Goal: Information Seeking & Learning: Learn about a topic

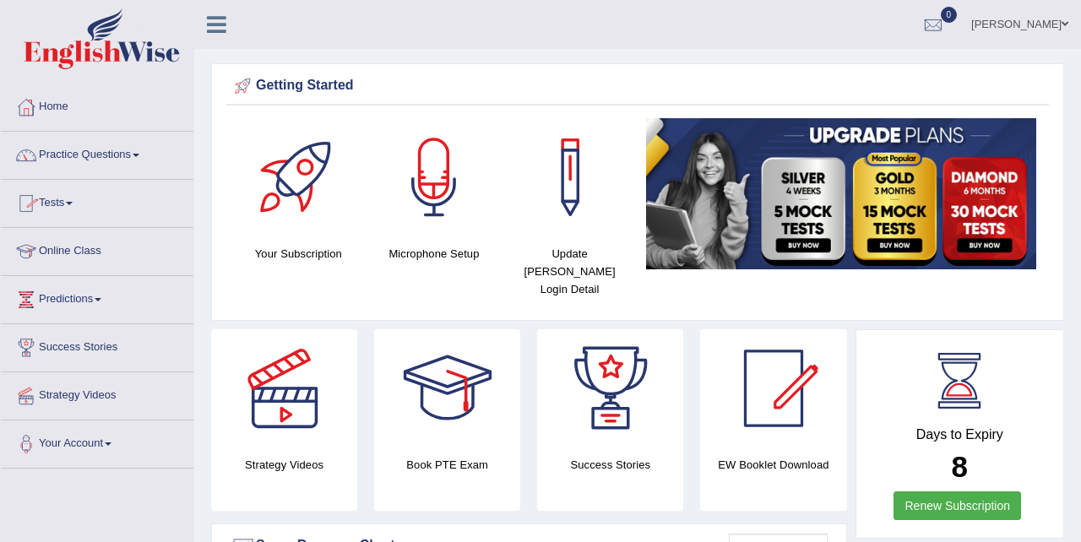
click at [79, 251] on link "Online Class" at bounding box center [97, 249] width 192 height 42
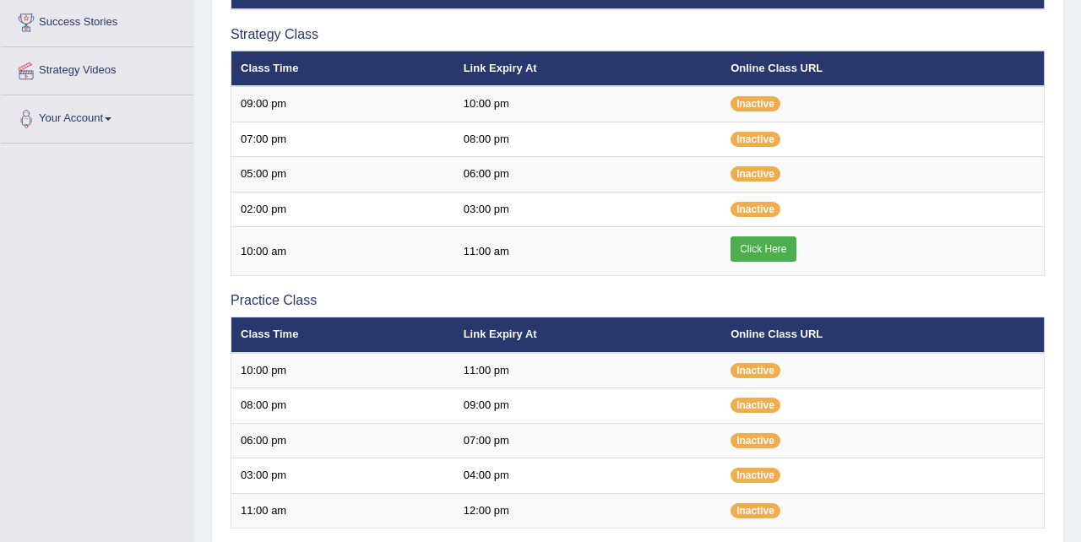
scroll to position [326, 0]
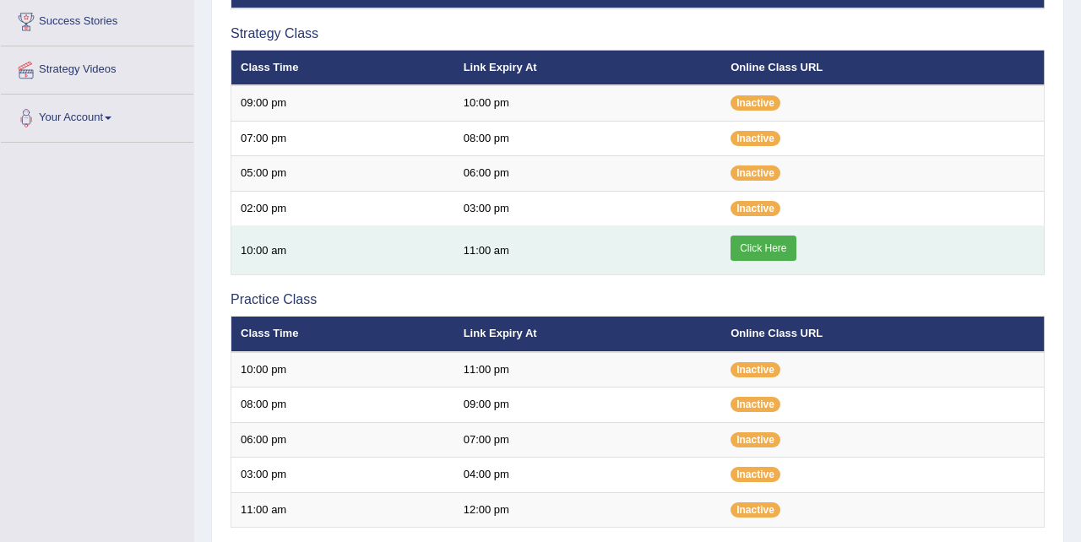
click at [754, 248] on link "Click Here" at bounding box center [762, 248] width 65 height 25
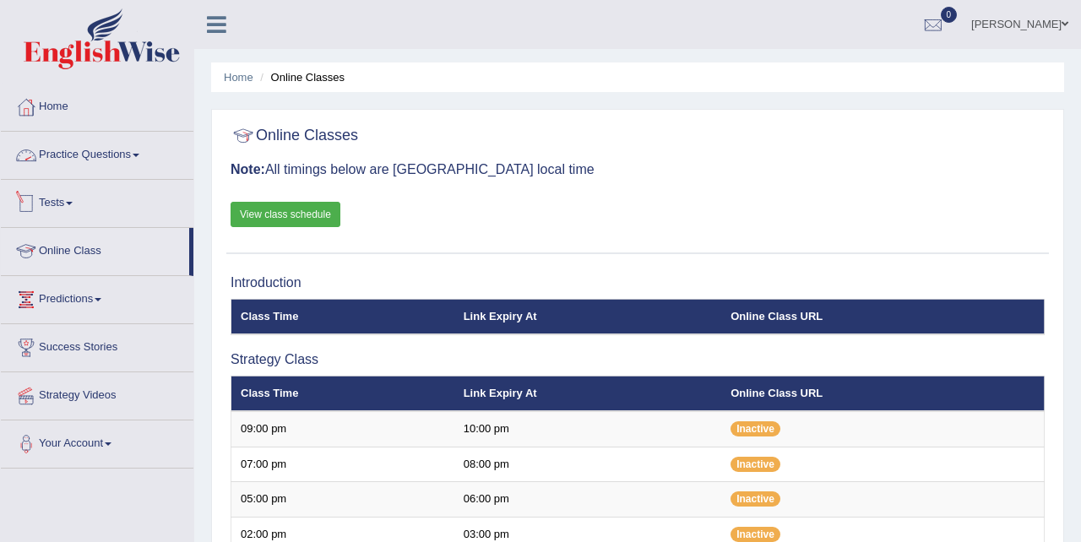
click at [136, 153] on link "Practice Questions" at bounding box center [97, 153] width 192 height 42
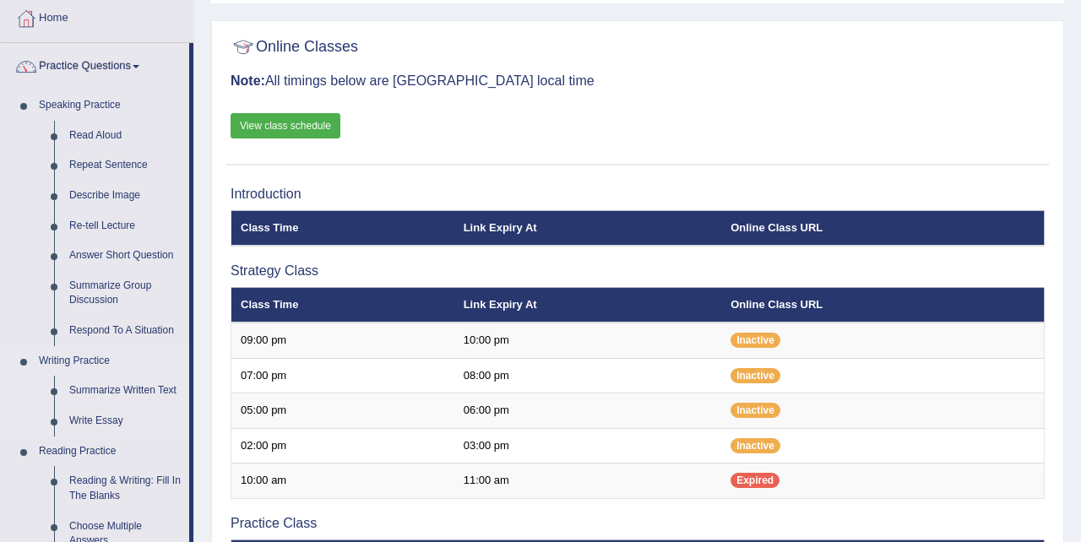
scroll to position [94, 0]
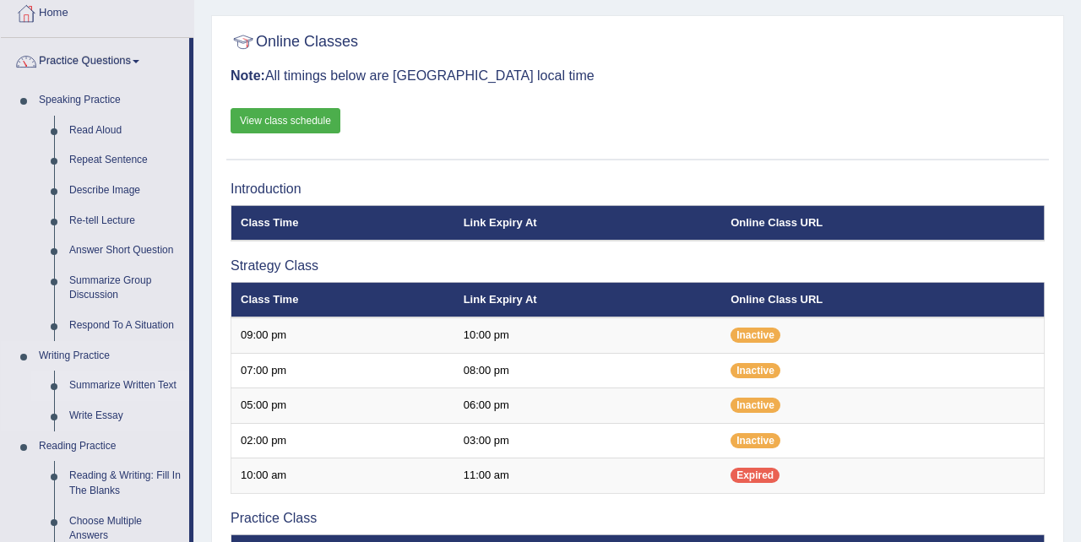
click at [134, 382] on link "Summarize Written Text" at bounding box center [125, 386] width 127 height 30
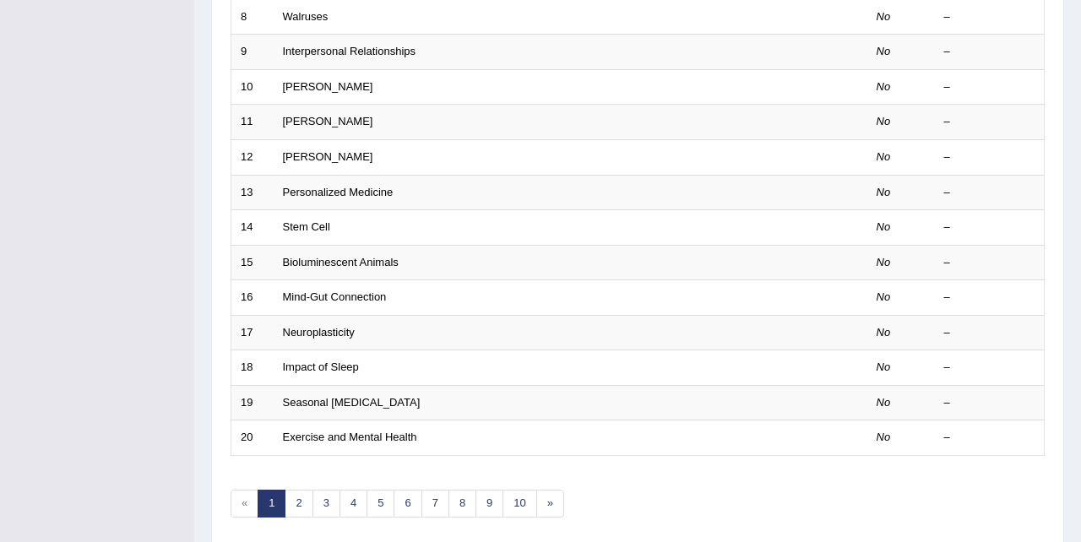
scroll to position [512, 0]
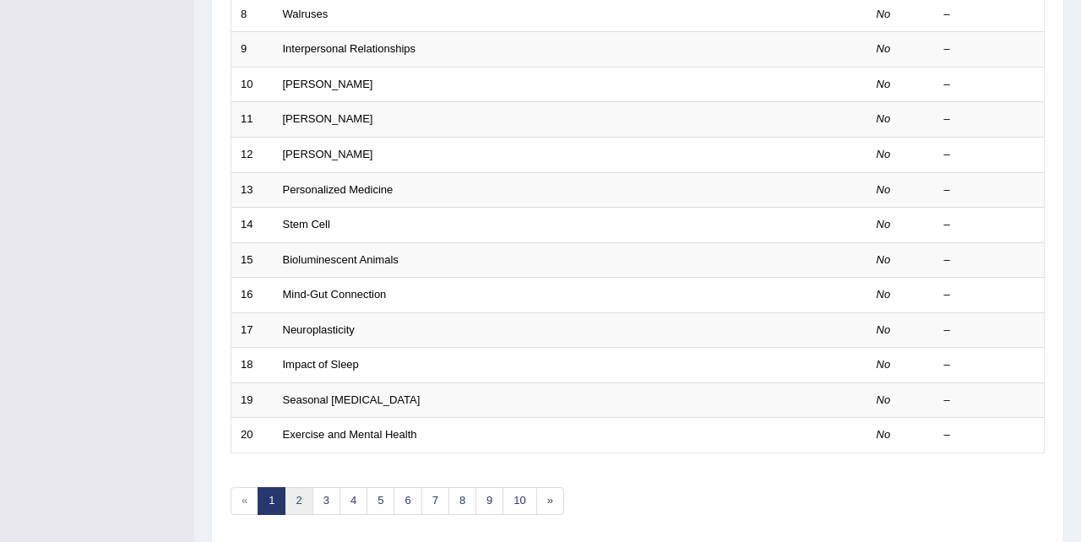
click at [297, 498] on link "2" at bounding box center [299, 501] width 28 height 28
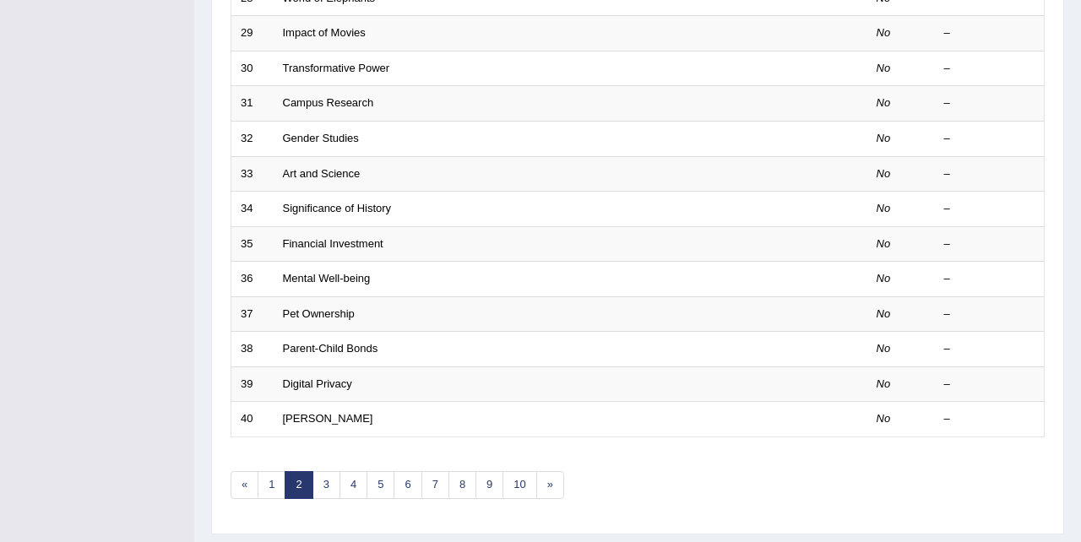
scroll to position [534, 0]
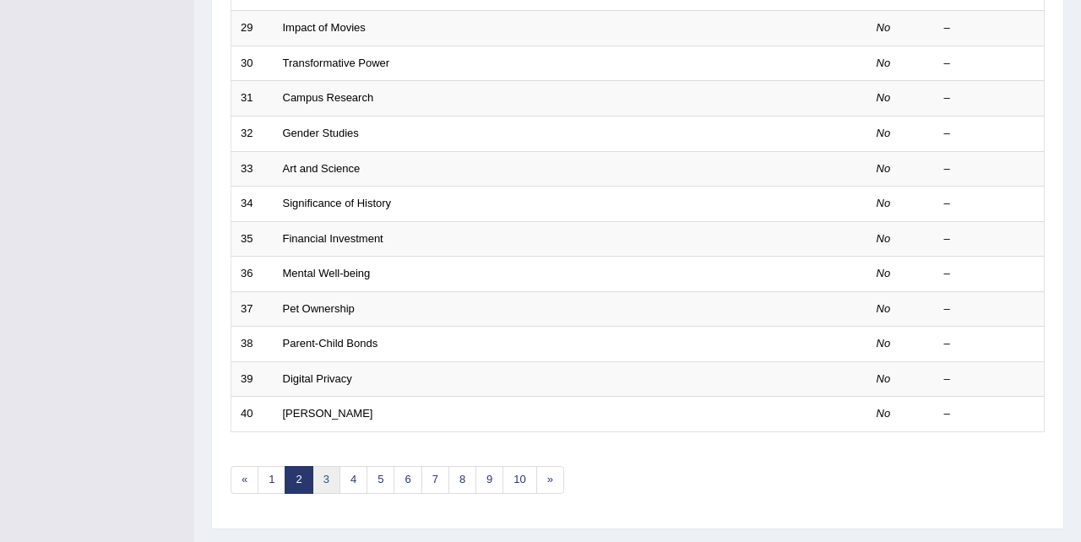
click at [329, 482] on link "3" at bounding box center [326, 480] width 28 height 28
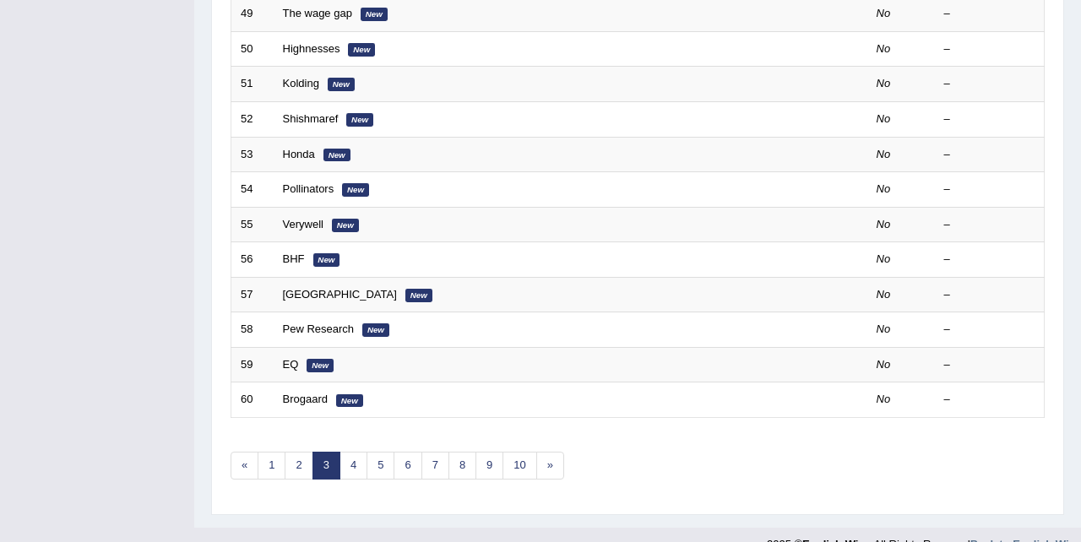
scroll to position [552, 0]
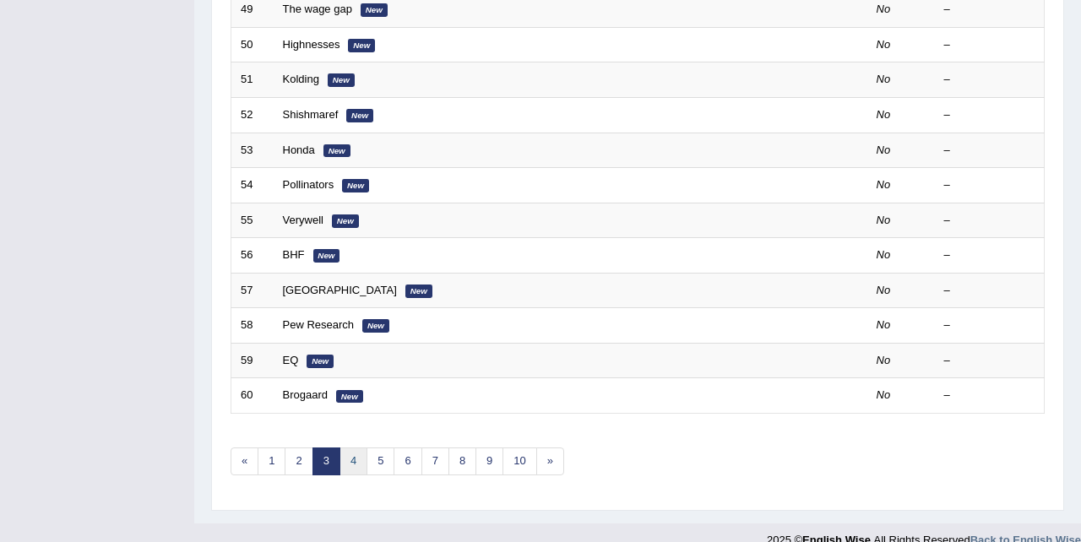
click at [354, 460] on link "4" at bounding box center [353, 461] width 28 height 28
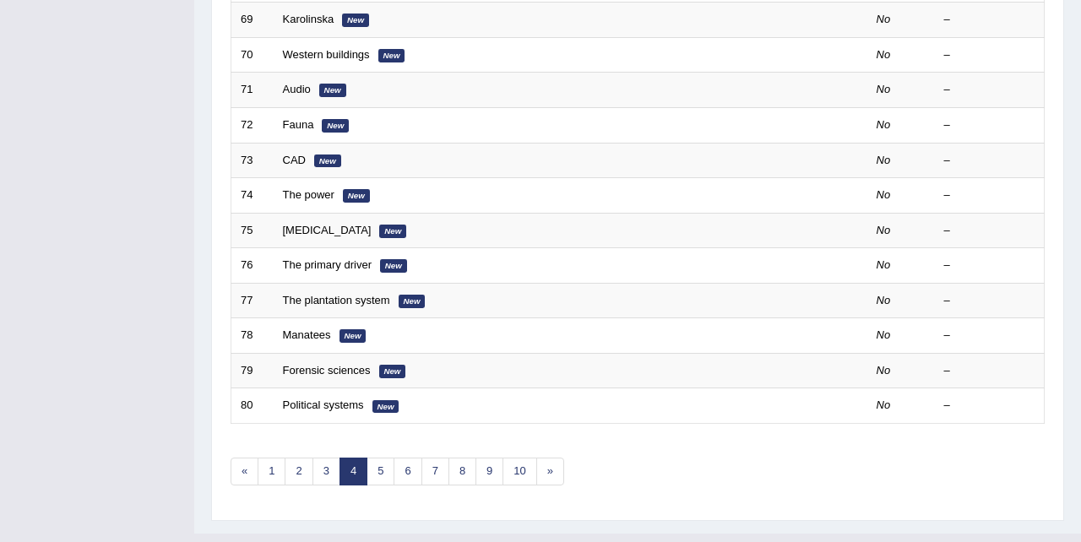
scroll to position [576, 0]
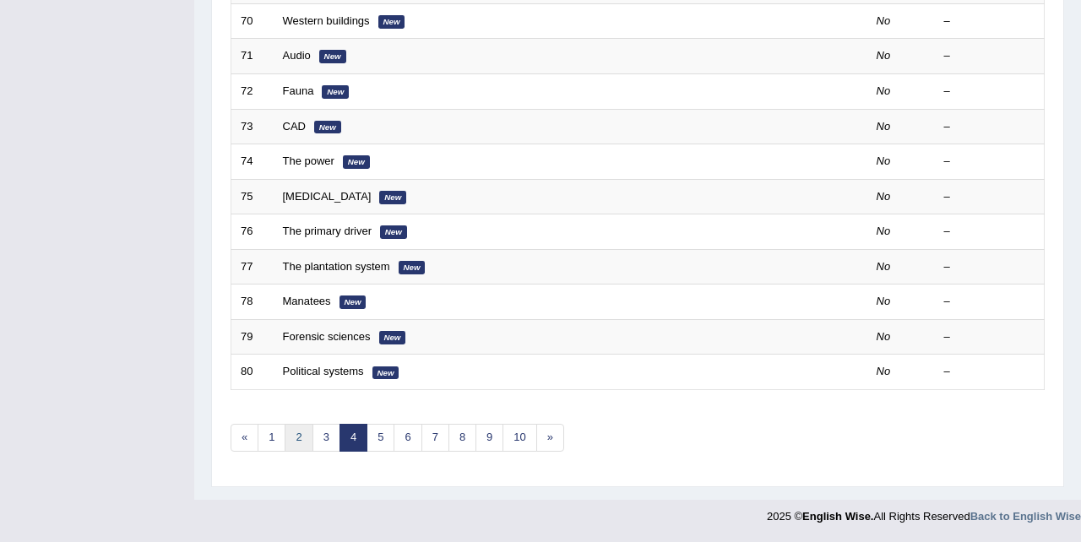
click at [303, 436] on link "2" at bounding box center [299, 438] width 28 height 28
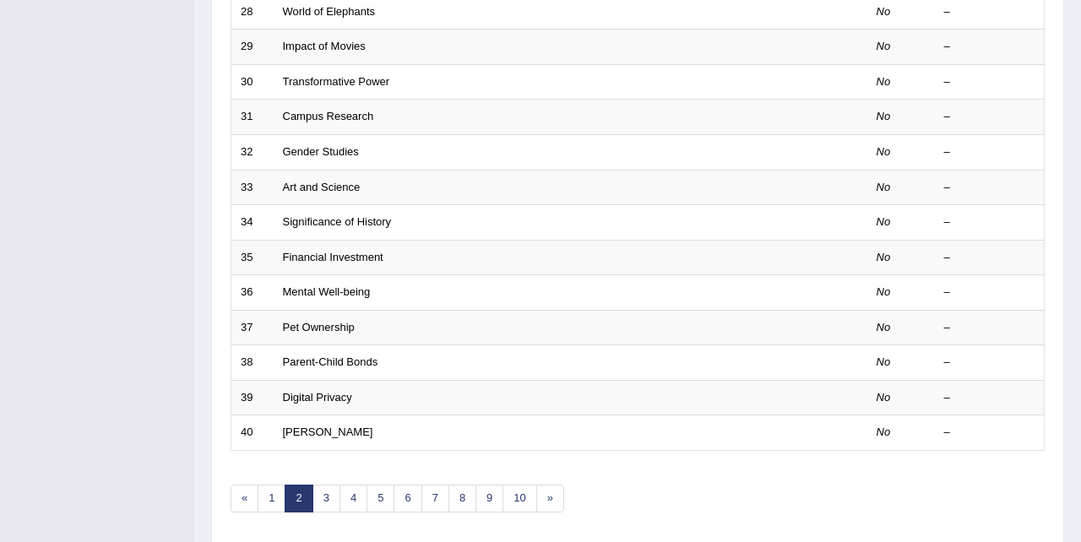
scroll to position [576, 0]
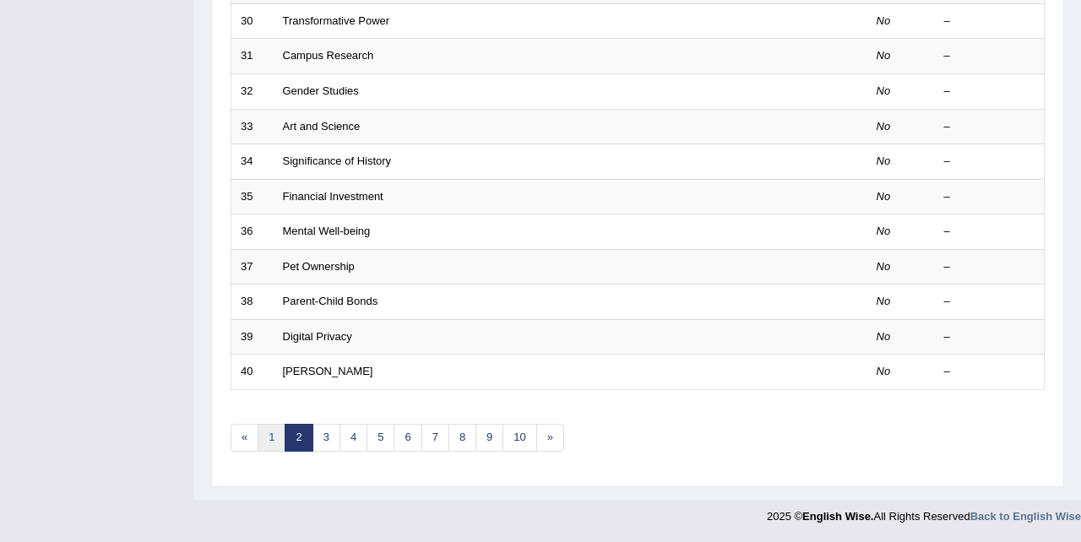
click at [270, 438] on link "1" at bounding box center [271, 438] width 28 height 28
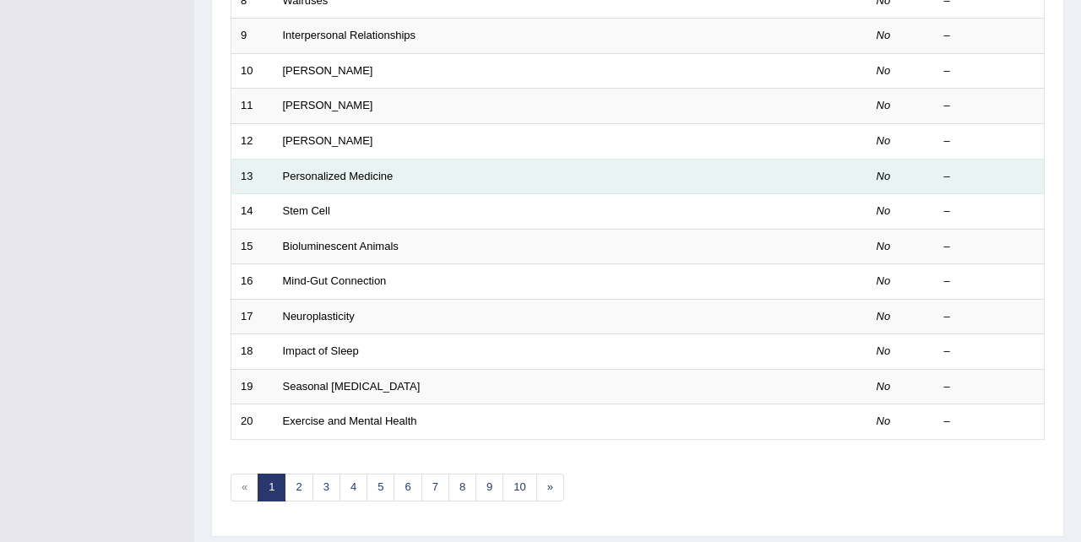
scroll to position [542, 0]
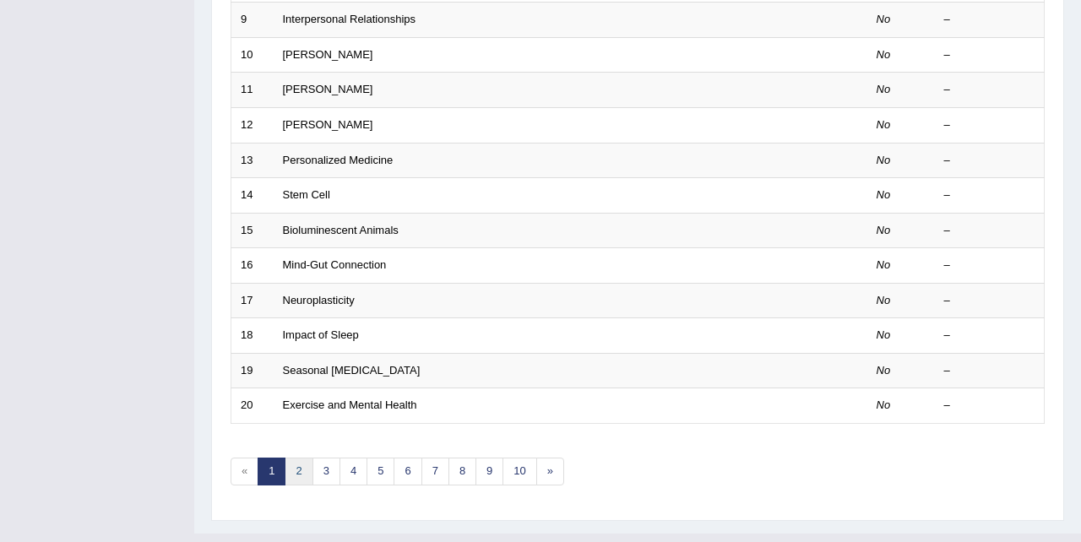
click at [296, 469] on link "2" at bounding box center [299, 472] width 28 height 28
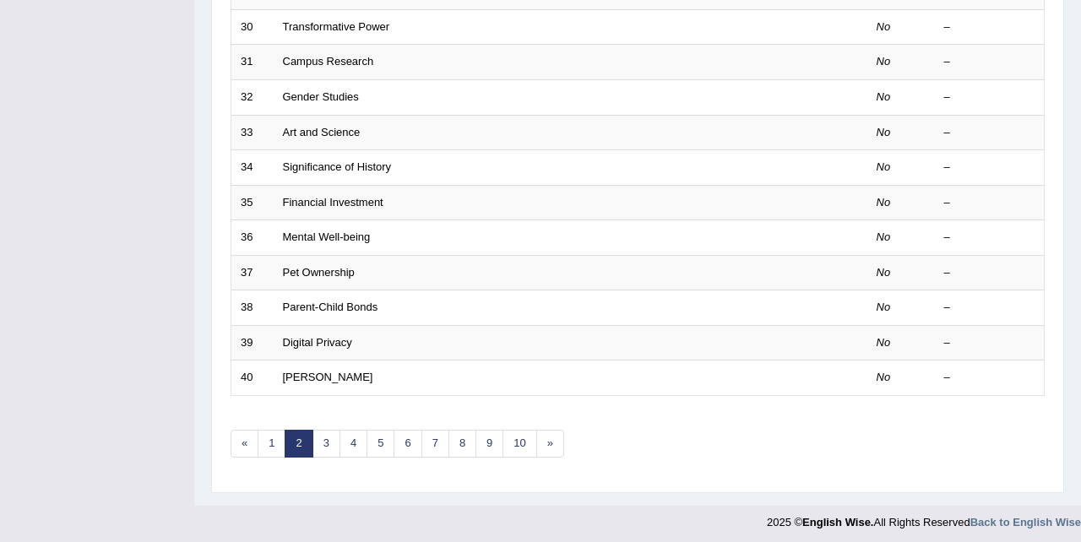
scroll to position [576, 0]
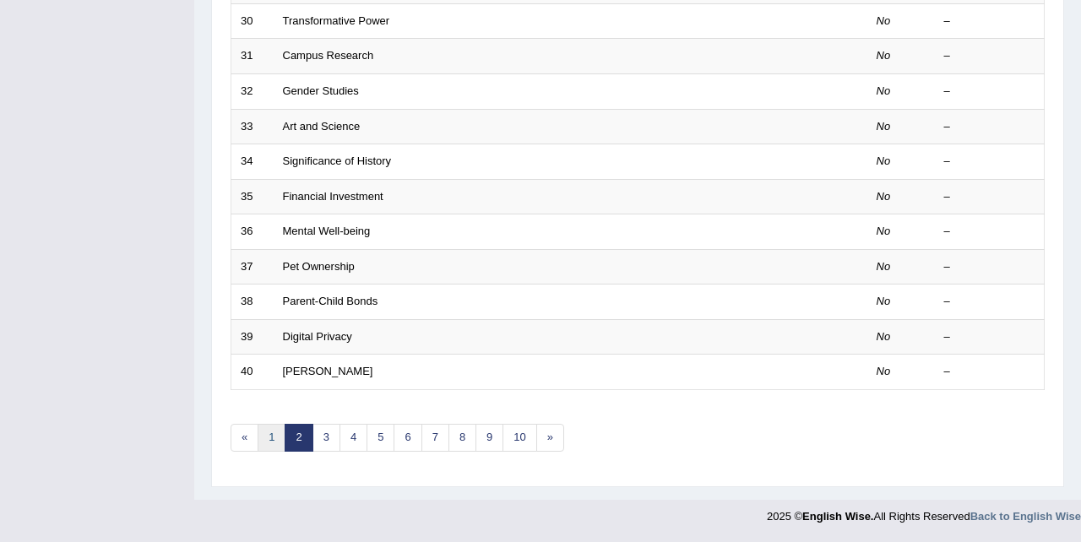
click at [273, 441] on link "1" at bounding box center [271, 438] width 28 height 28
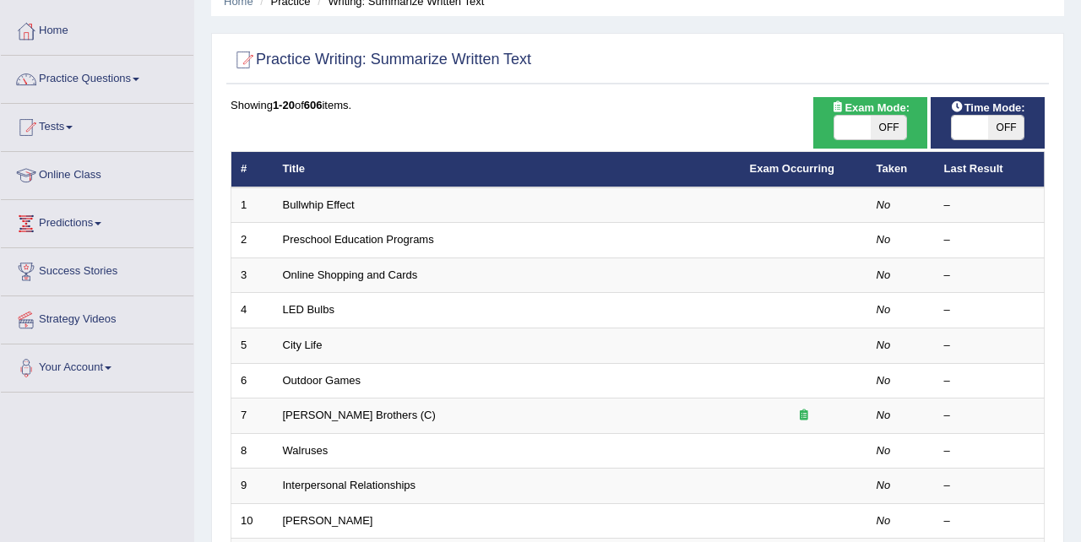
scroll to position [77, 0]
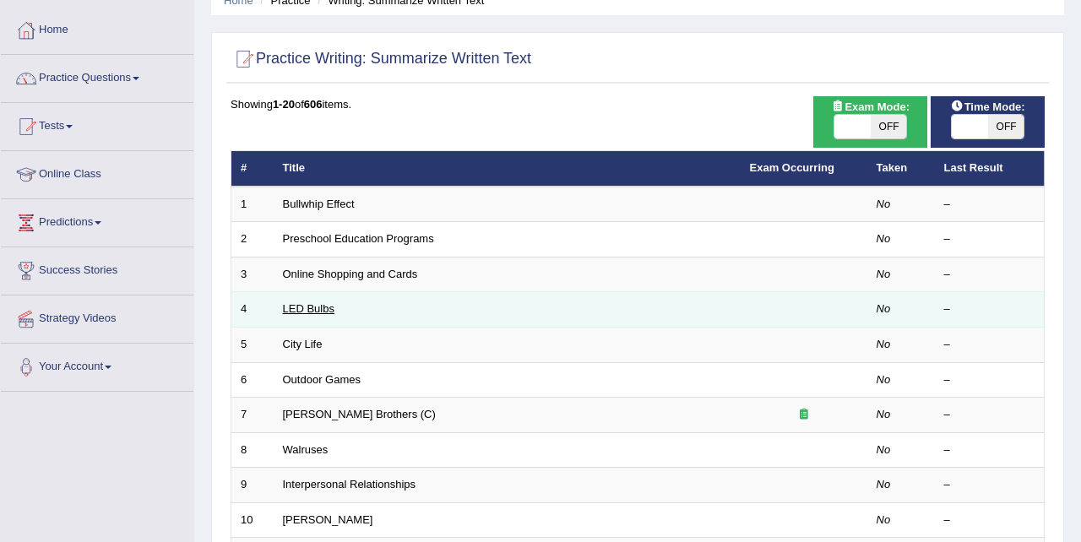
click at [304, 310] on link "LED Bulbs" at bounding box center [308, 308] width 51 height 13
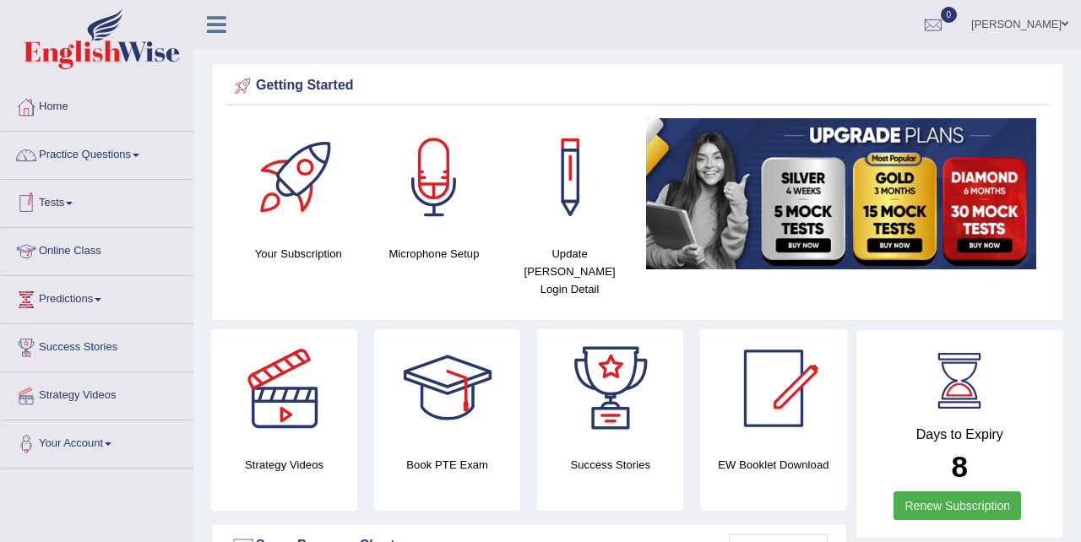
click at [67, 250] on link "Online Class" at bounding box center [97, 249] width 192 height 42
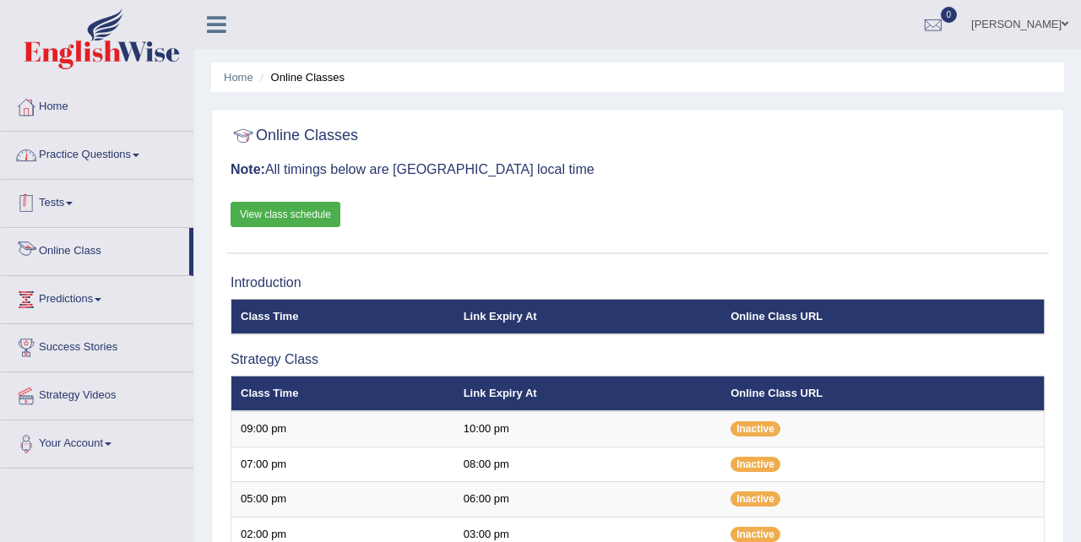
click at [111, 159] on link "Practice Questions" at bounding box center [97, 153] width 192 height 42
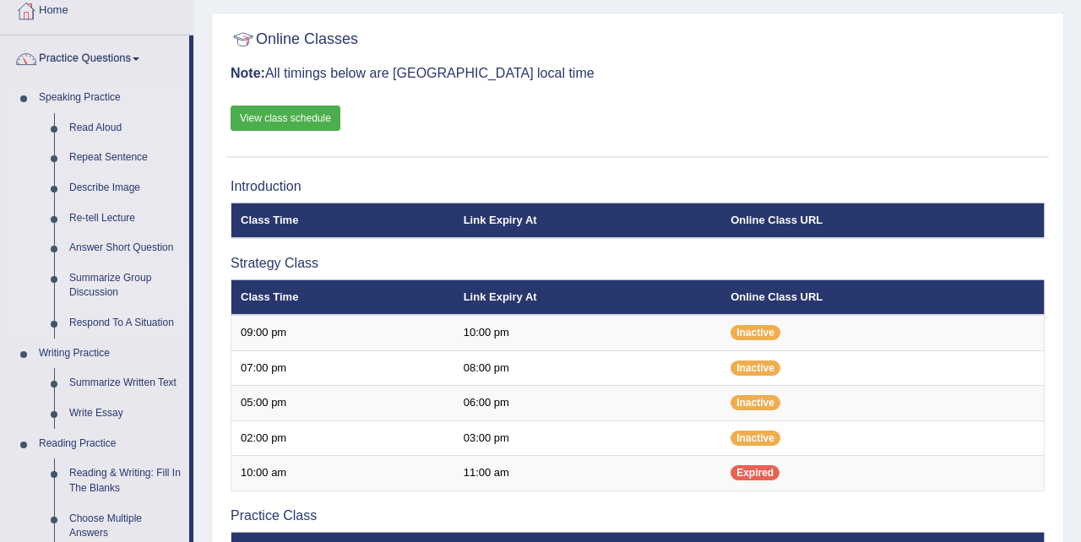
scroll to position [100, 0]
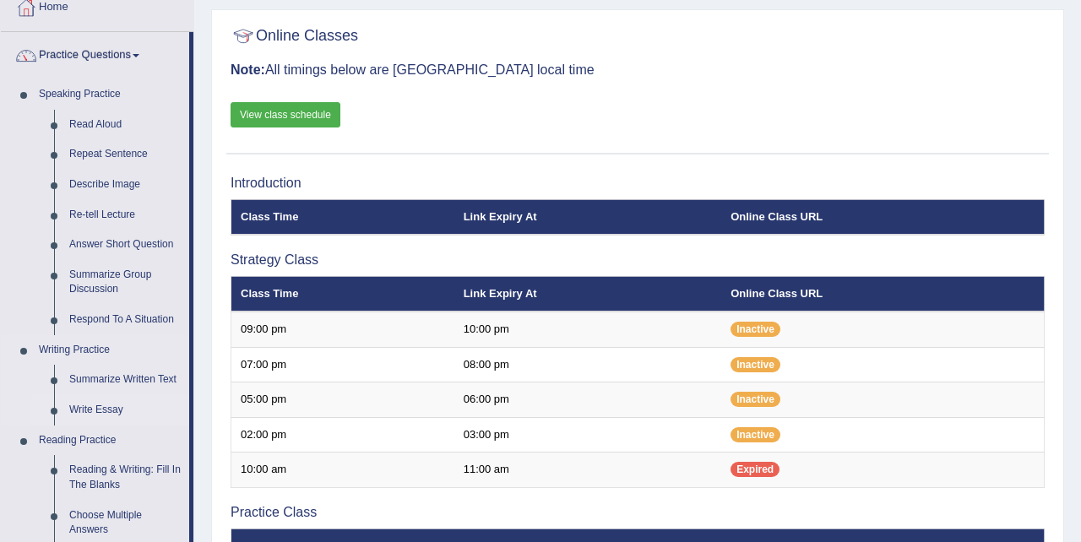
click at [100, 408] on link "Write Essay" at bounding box center [125, 410] width 127 height 30
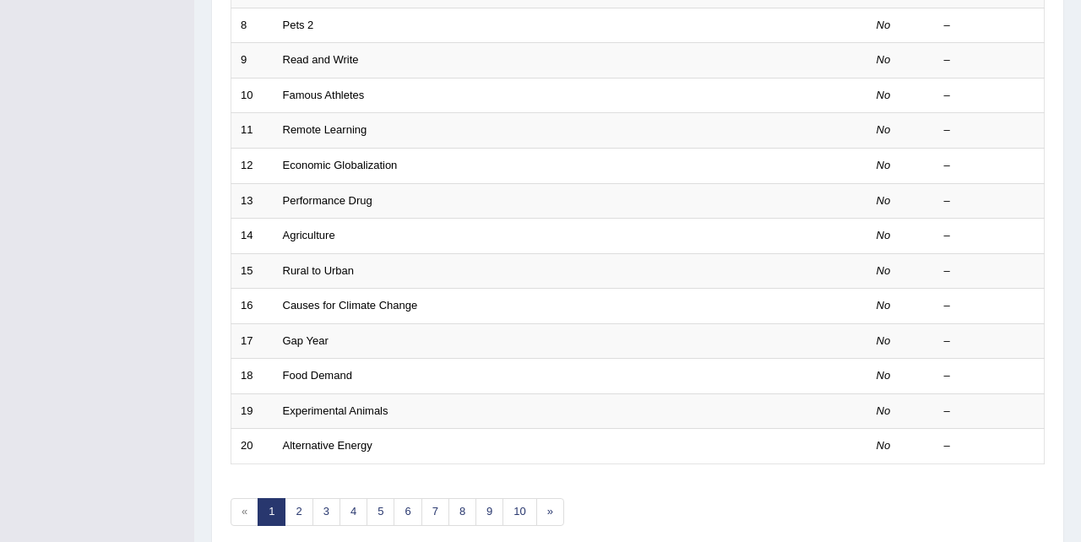
scroll to position [511, 0]
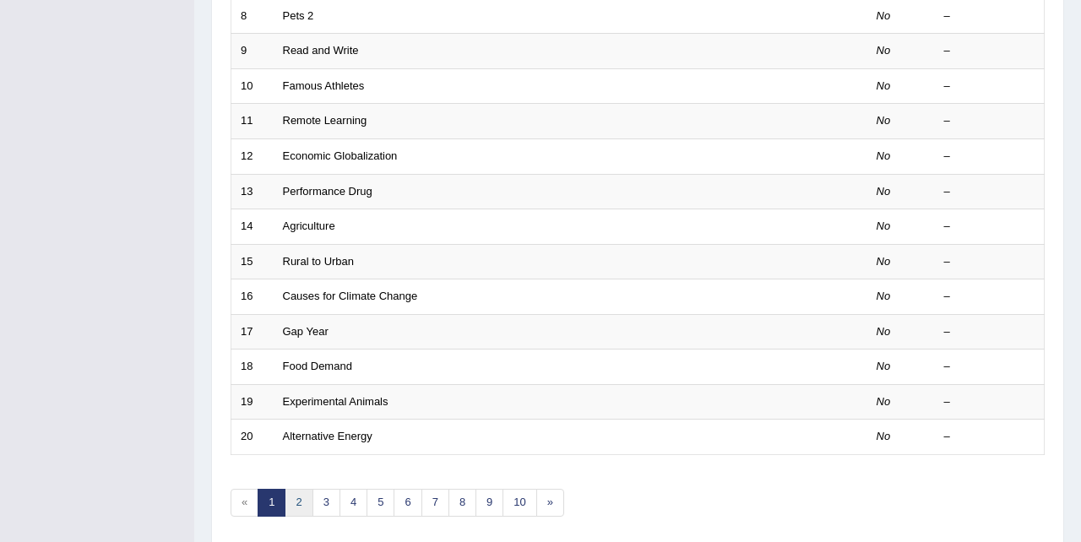
click at [297, 503] on link "2" at bounding box center [299, 503] width 28 height 28
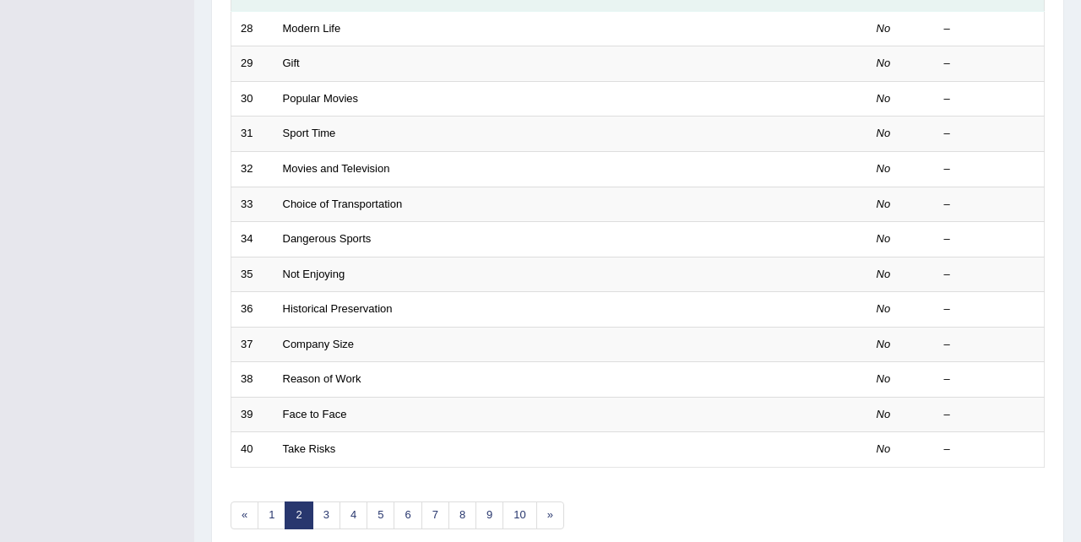
scroll to position [501, 0]
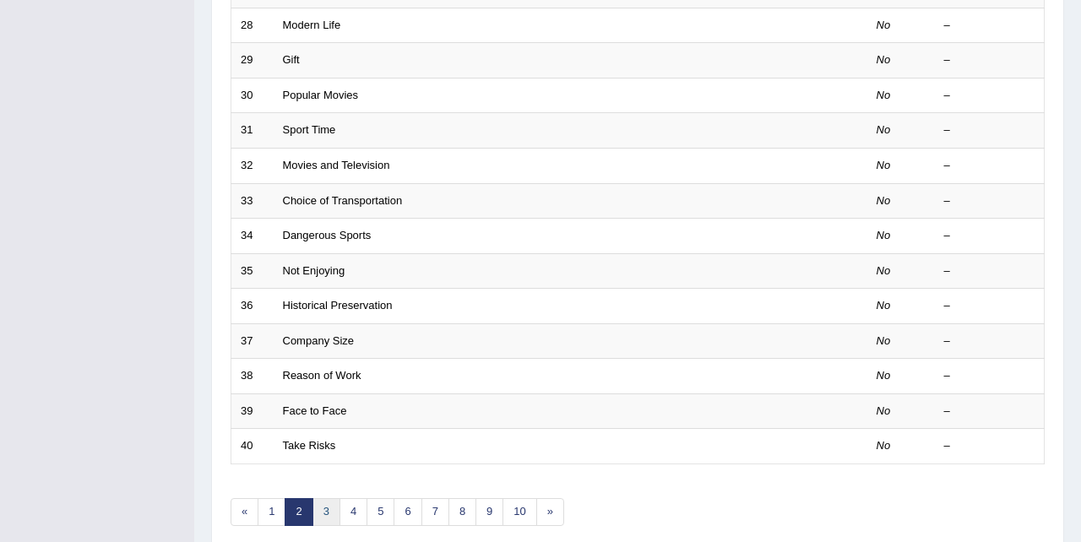
click at [322, 504] on link "3" at bounding box center [326, 512] width 28 height 28
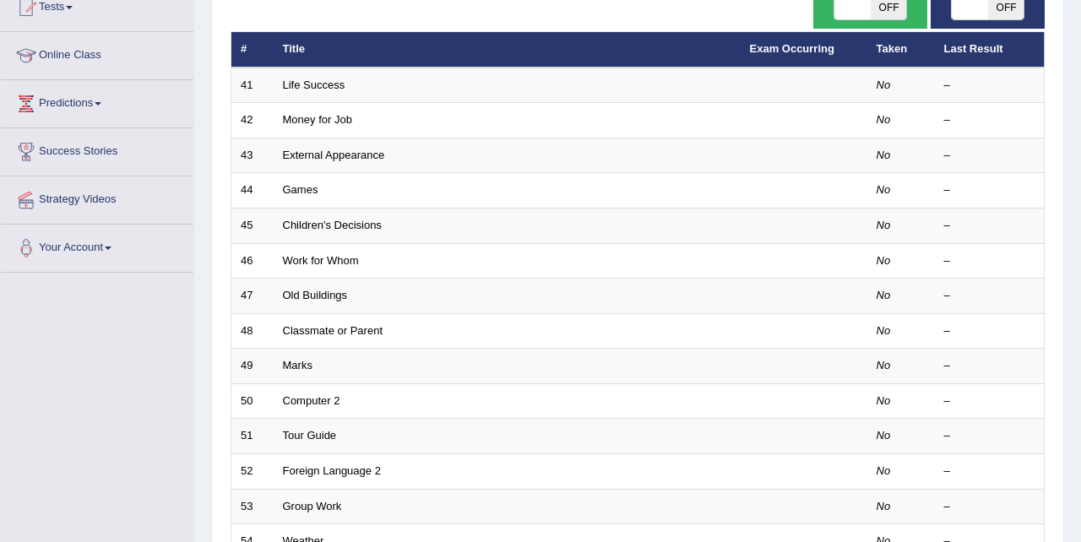
scroll to position [198, 0]
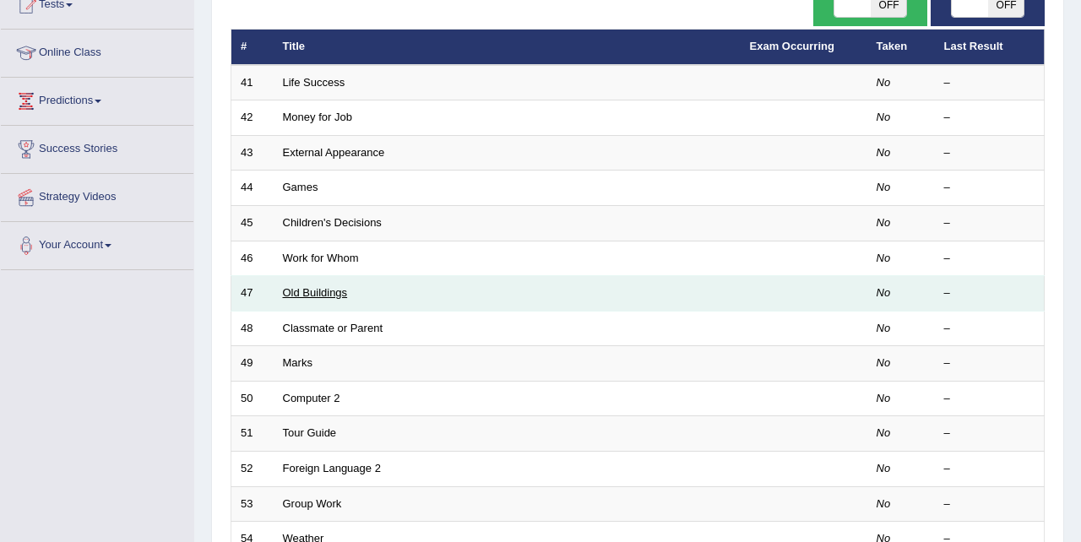
click at [322, 294] on link "Old Buildings" at bounding box center [315, 292] width 65 height 13
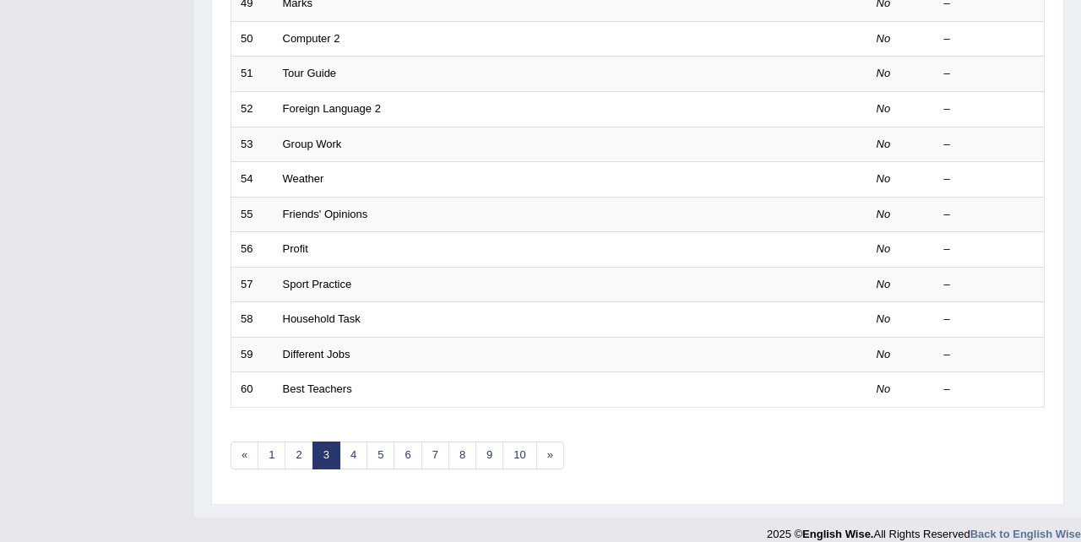
scroll to position [562, 0]
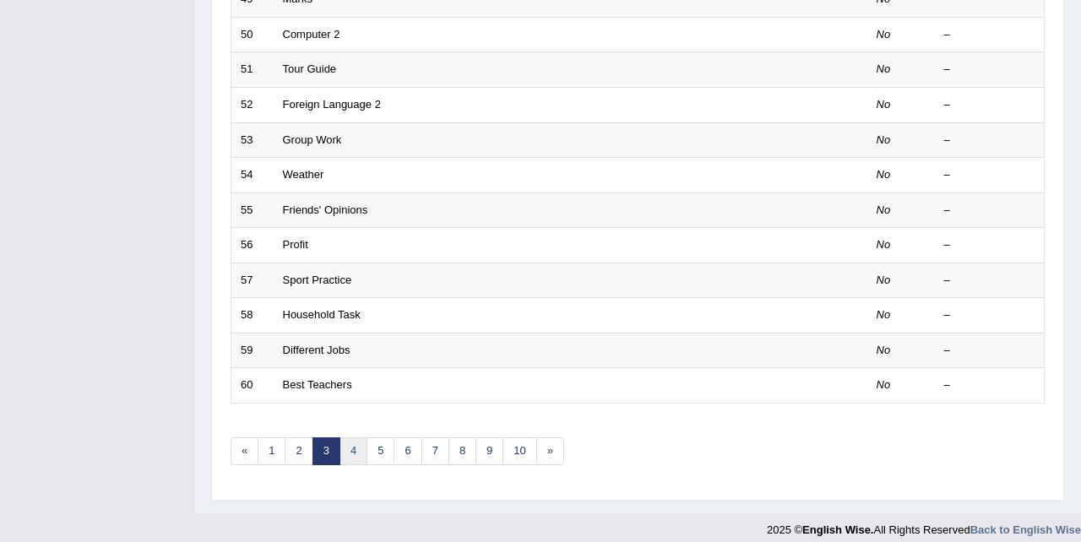
click at [349, 449] on link "4" at bounding box center [353, 451] width 28 height 28
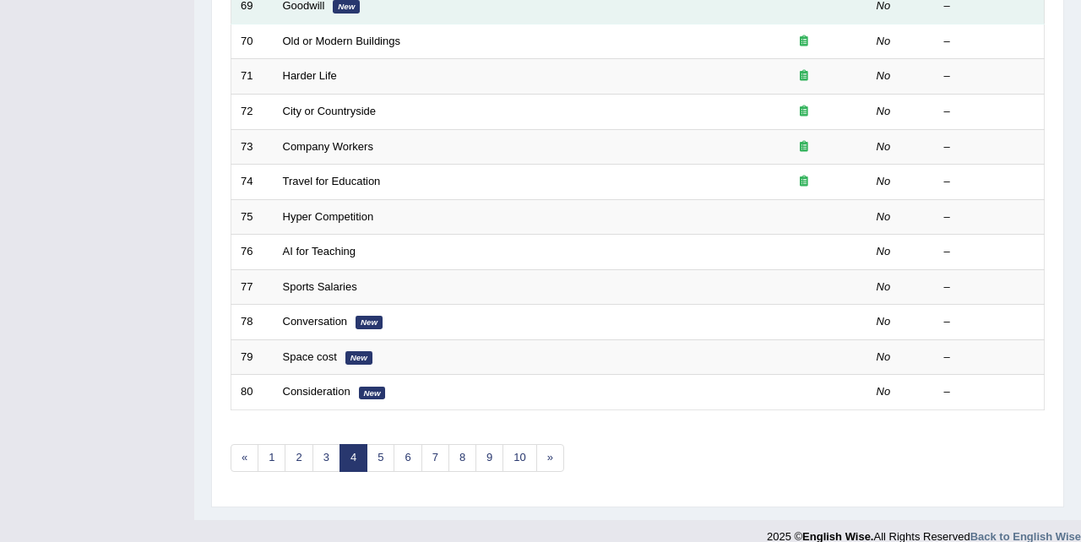
scroll to position [572, 0]
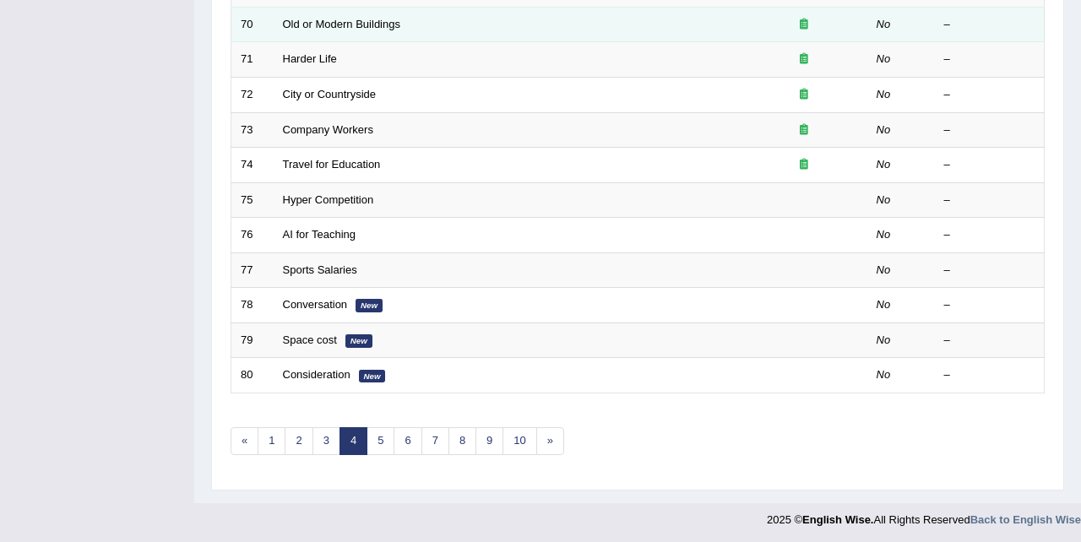
click at [353, 16] on td "Old or Modern Buildings" at bounding box center [507, 24] width 467 height 35
click at [353, 25] on link "Old or Modern Buildings" at bounding box center [341, 24] width 117 height 13
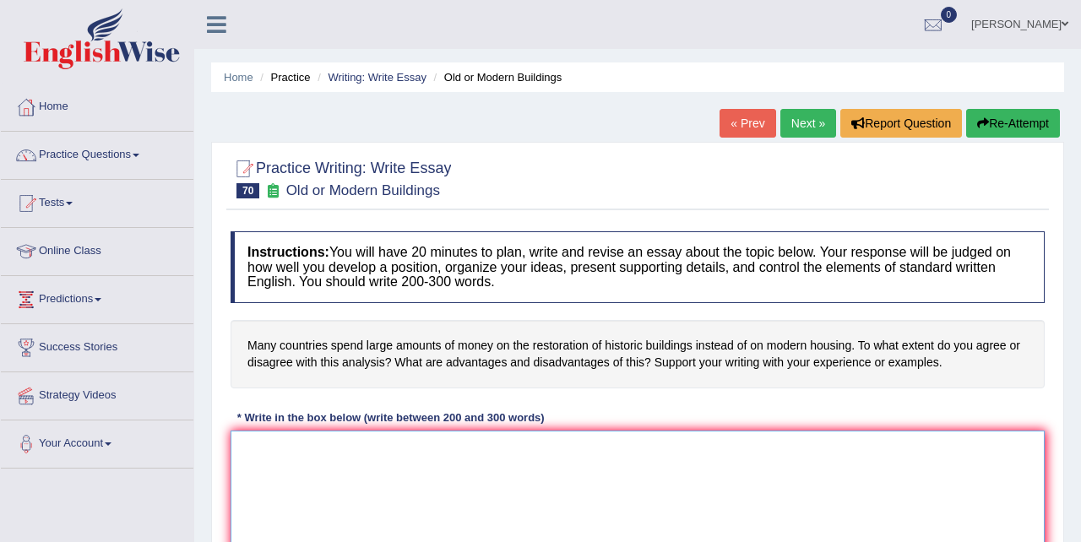
click at [320, 442] on textarea at bounding box center [637, 513] width 814 height 164
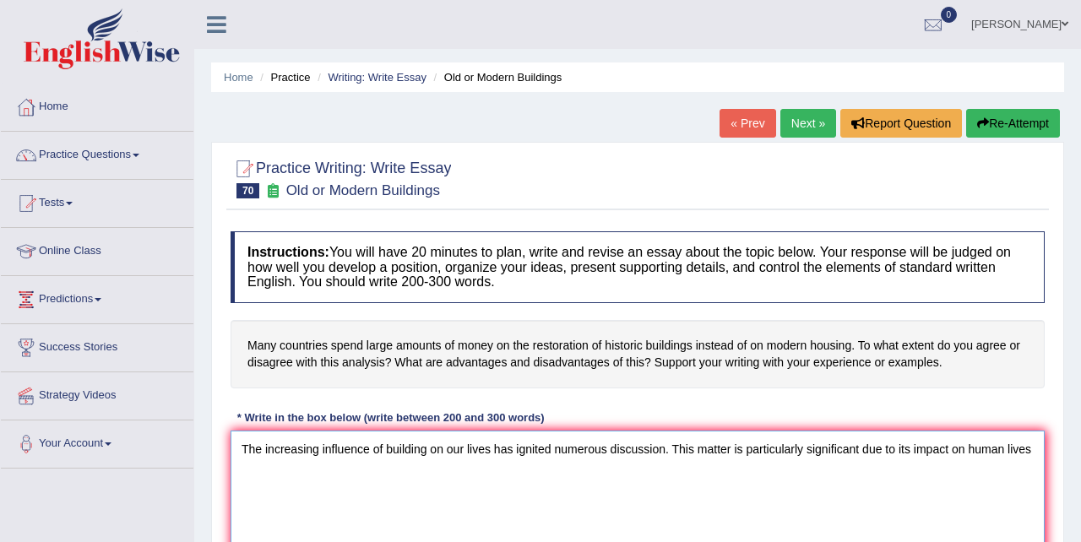
click at [1015, 450] on textarea "The increasing influence of building on our lives has ignited numerous discussi…" at bounding box center [637, 513] width 814 height 164
click at [269, 481] on textarea "The increasing influence of building on our lives has ignited numerous discussi…" at bounding box center [637, 513] width 814 height 164
type textarea "The increasing influence of building on our lives has ignited numerous discussi…"
